Goal: Find contact information: Find contact information

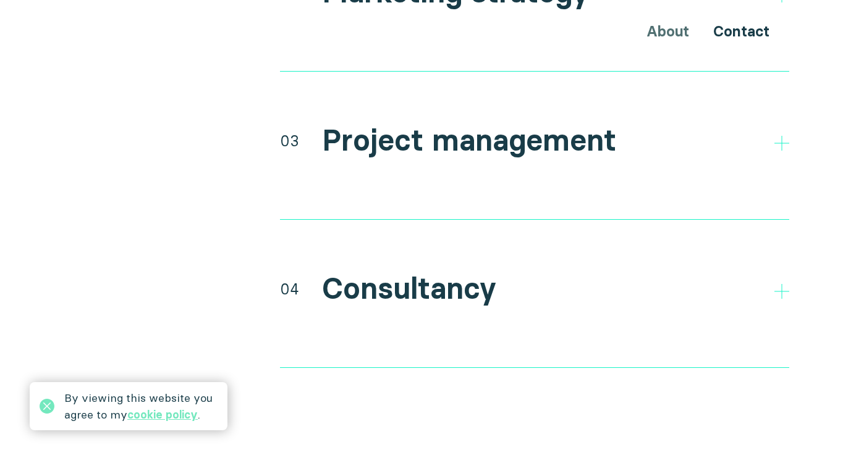
scroll to position [2561, 0]
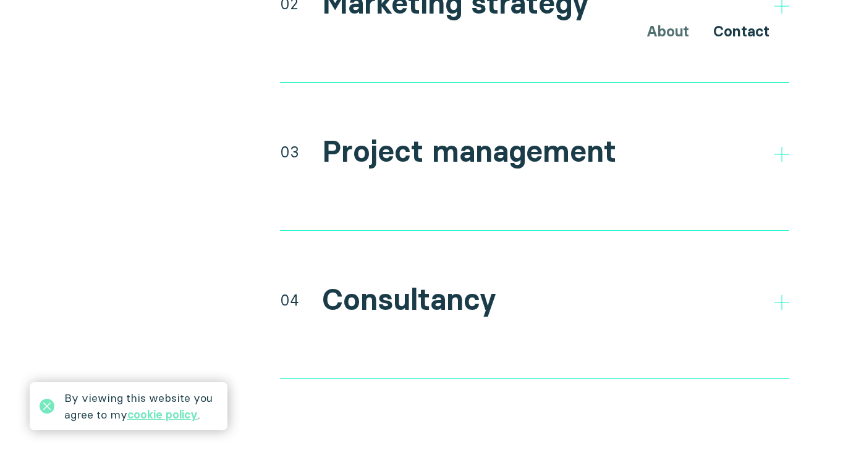
click at [460, 134] on h2 "Project management" at bounding box center [469, 152] width 294 height 36
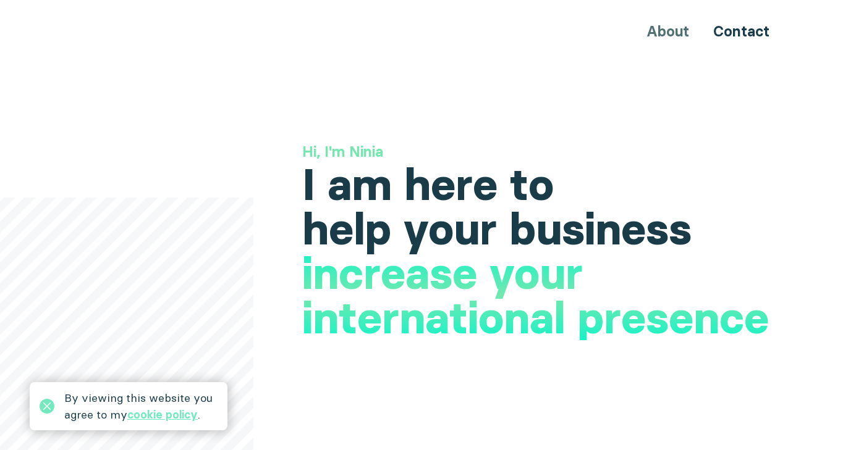
scroll to position [0, 0]
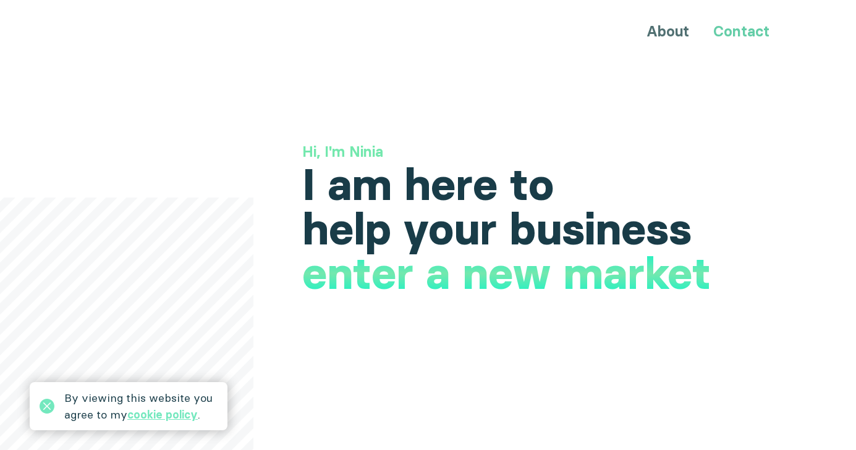
click at [737, 36] on link "Contact" at bounding box center [741, 31] width 56 height 18
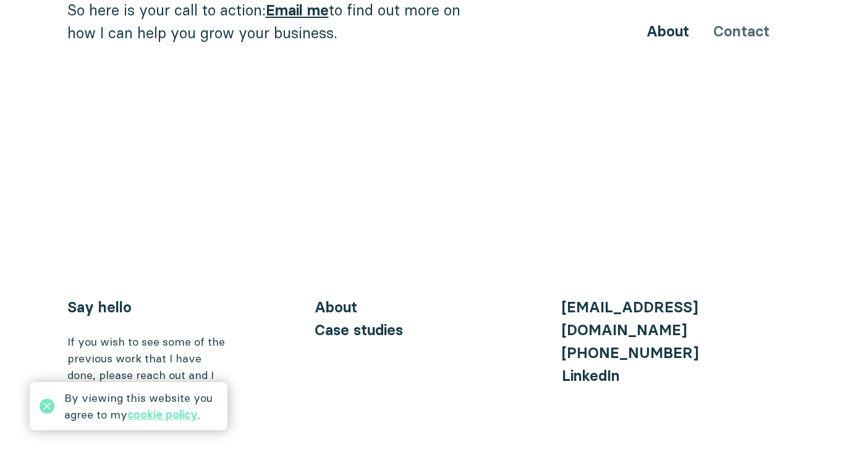
scroll to position [1387, 0]
click at [371, 322] on link "Case studies" at bounding box center [359, 331] width 88 height 18
click at [363, 322] on link "Case studies" at bounding box center [359, 331] width 88 height 18
click at [44, 403] on icon at bounding box center [47, 406] width 15 height 15
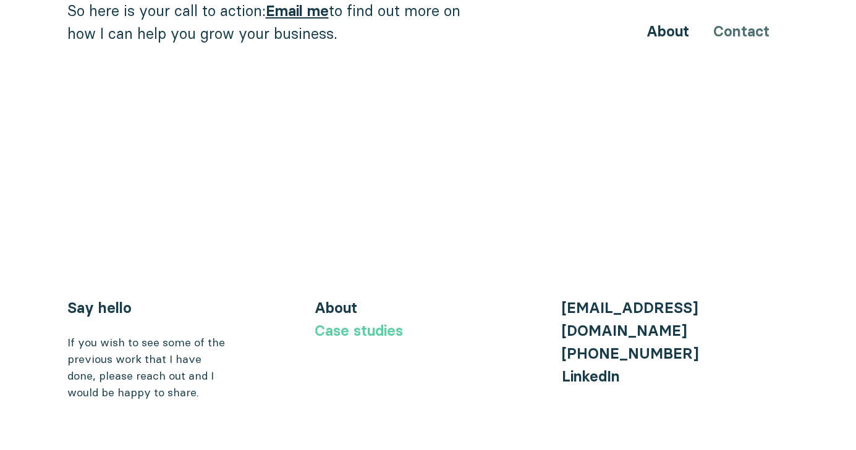
click at [347, 322] on link "Case studies" at bounding box center [359, 331] width 88 height 18
click at [91, 299] on link "Say hello" at bounding box center [99, 308] width 64 height 18
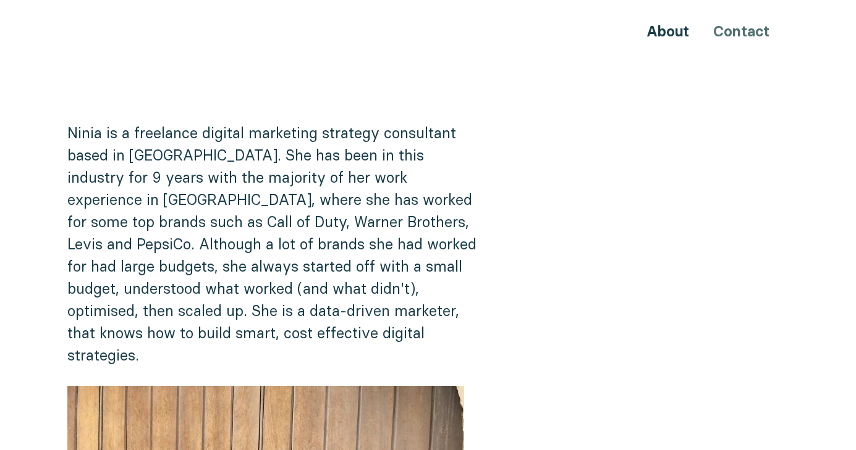
scroll to position [0, 0]
click at [668, 36] on link "About" at bounding box center [667, 31] width 43 height 18
